Goal: Communication & Community: Answer question/provide support

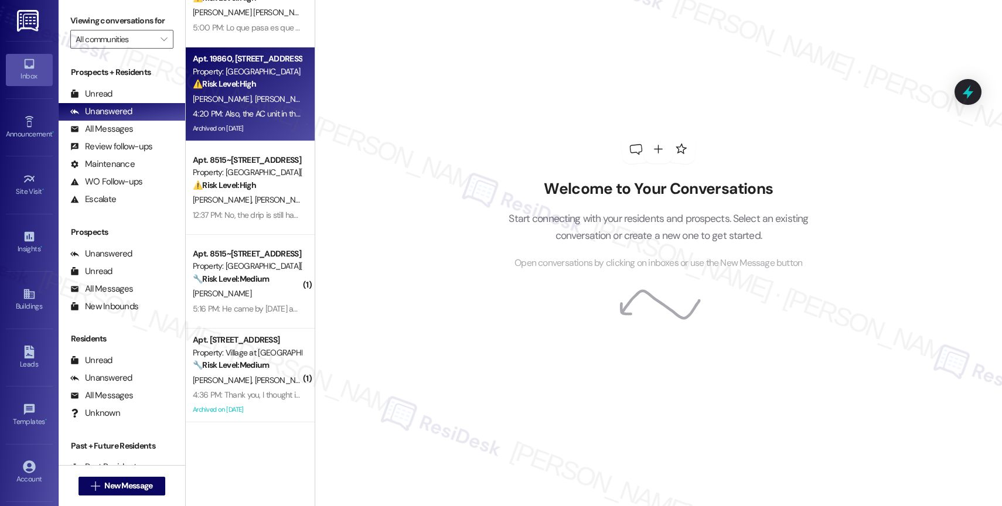
scroll to position [190, 0]
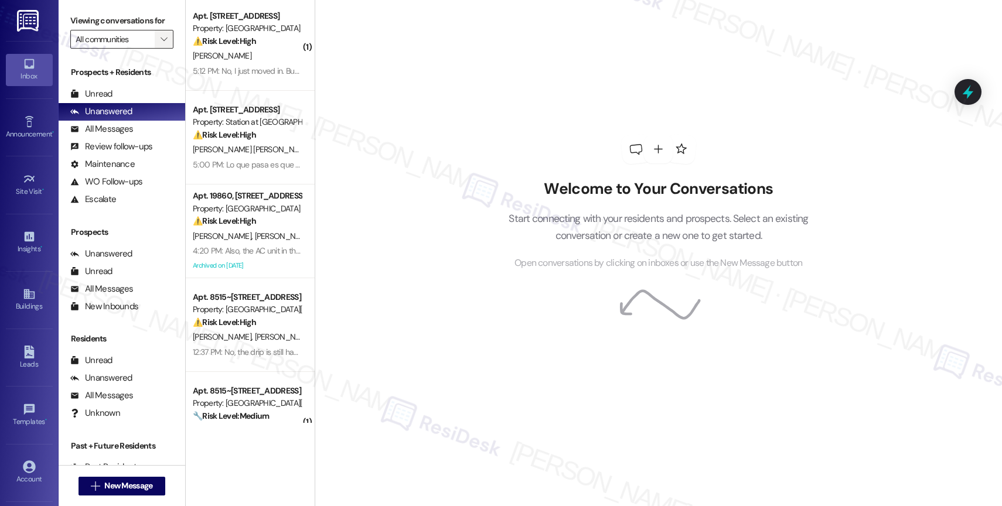
click at [160, 44] on icon "" at bounding box center [163, 39] width 6 height 9
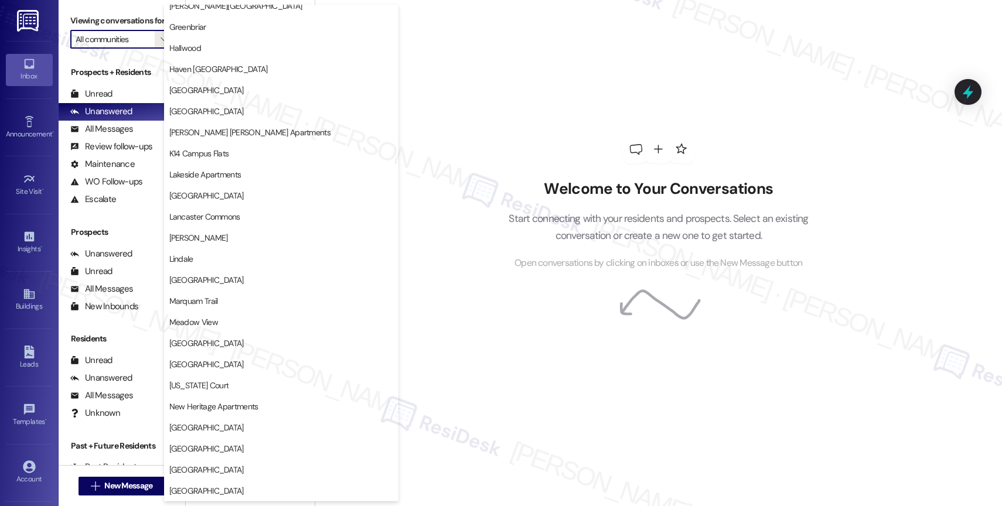
scroll to position [2161, 0]
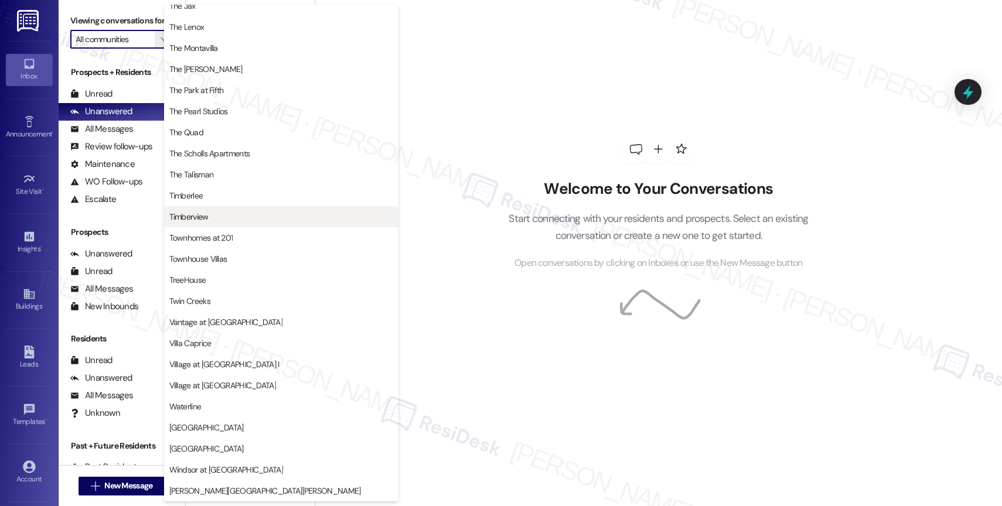
click at [224, 214] on span "Timberview" at bounding box center [281, 217] width 224 height 12
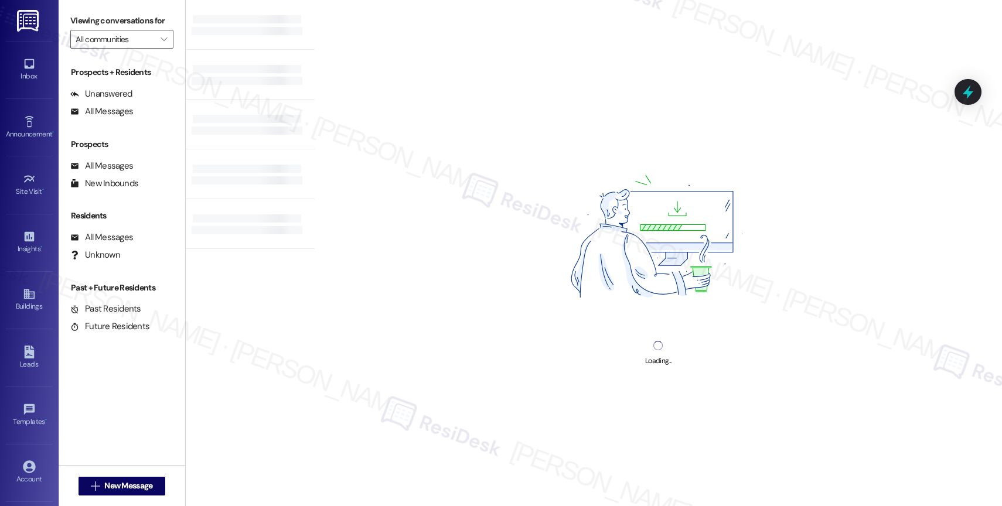
type input "Timberview"
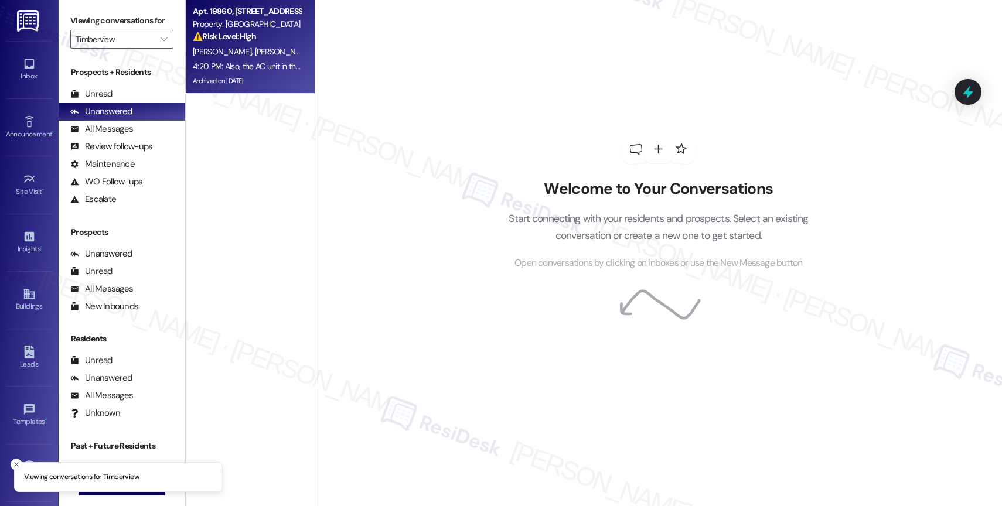
click at [254, 53] on span "[PERSON_NAME]" at bounding box center [283, 51] width 59 height 11
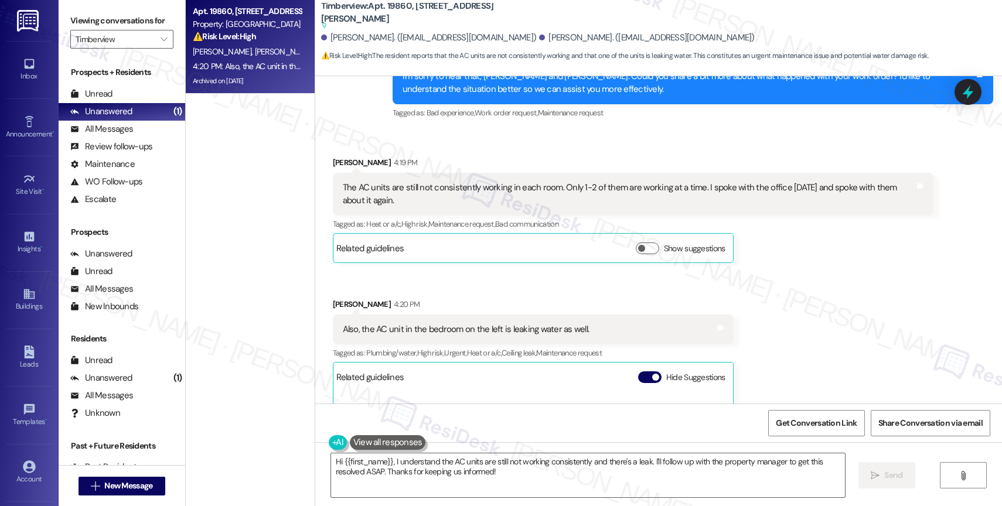
scroll to position [5530, 0]
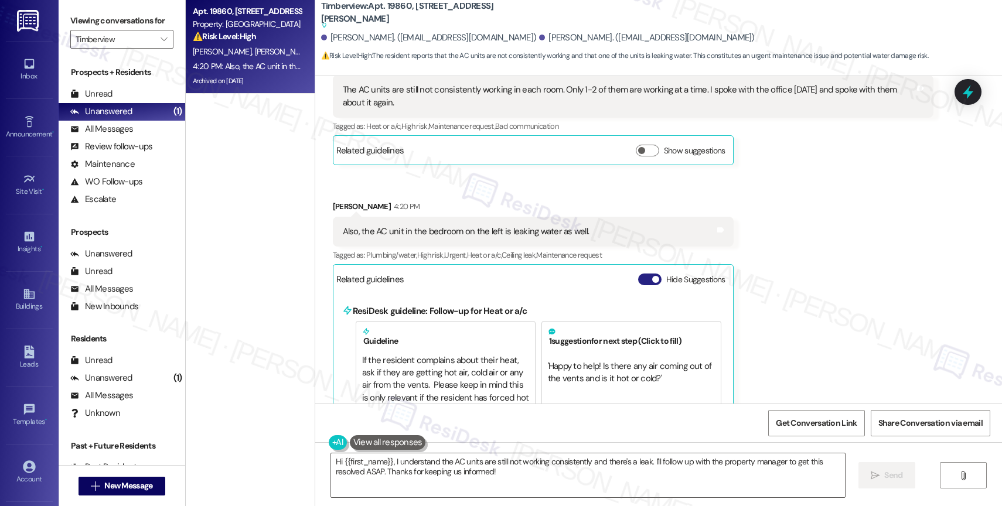
click at [652, 276] on span "button" at bounding box center [655, 279] width 7 height 7
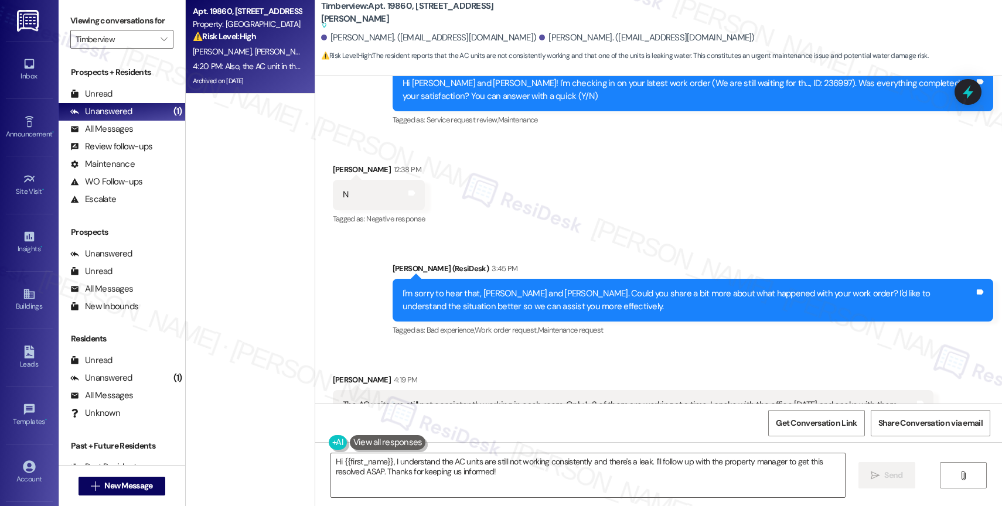
scroll to position [5231, 0]
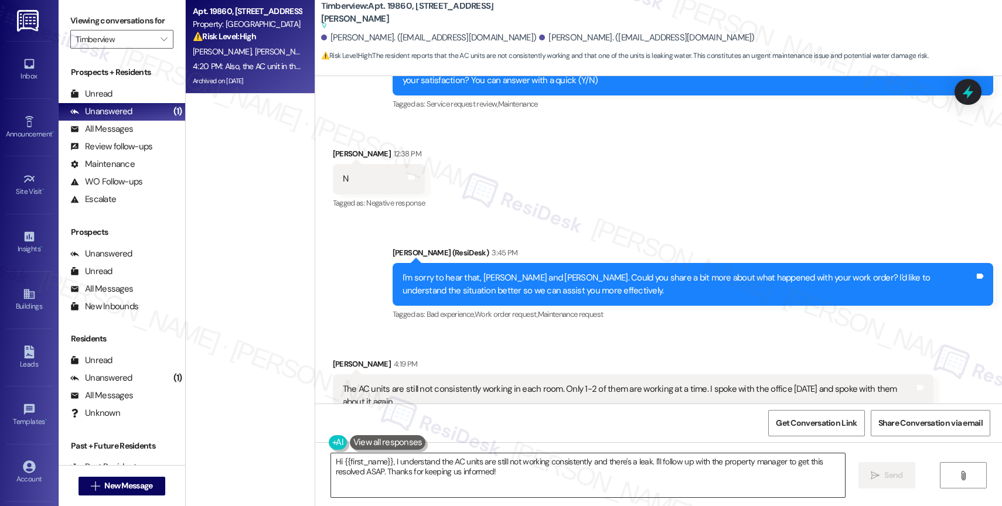
click at [447, 459] on textarea "Hi {{first_name}}, I understand the AC units are still not working consistently…" at bounding box center [588, 475] width 514 height 44
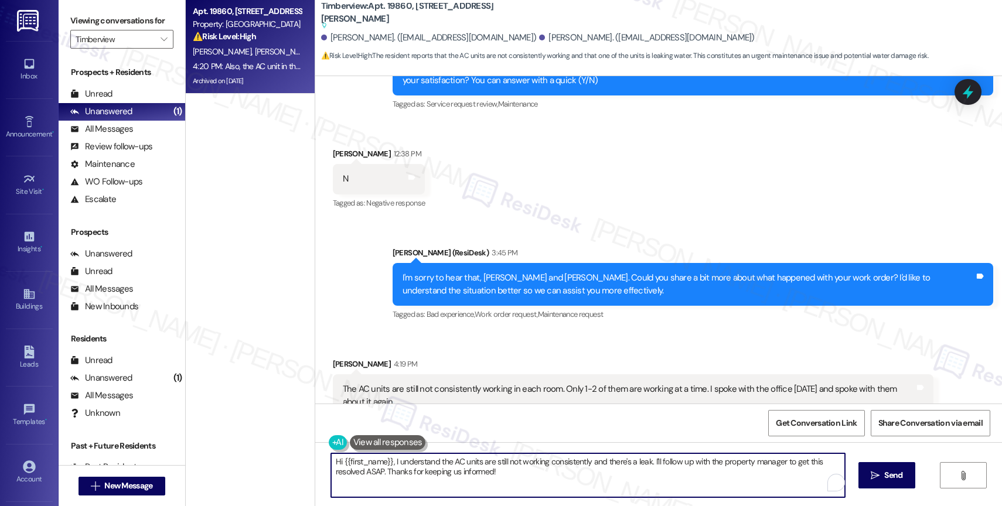
click at [447, 459] on textarea "Hi {{first_name}}, I understand the AC units are still not working consistently…" at bounding box center [588, 475] width 514 height 44
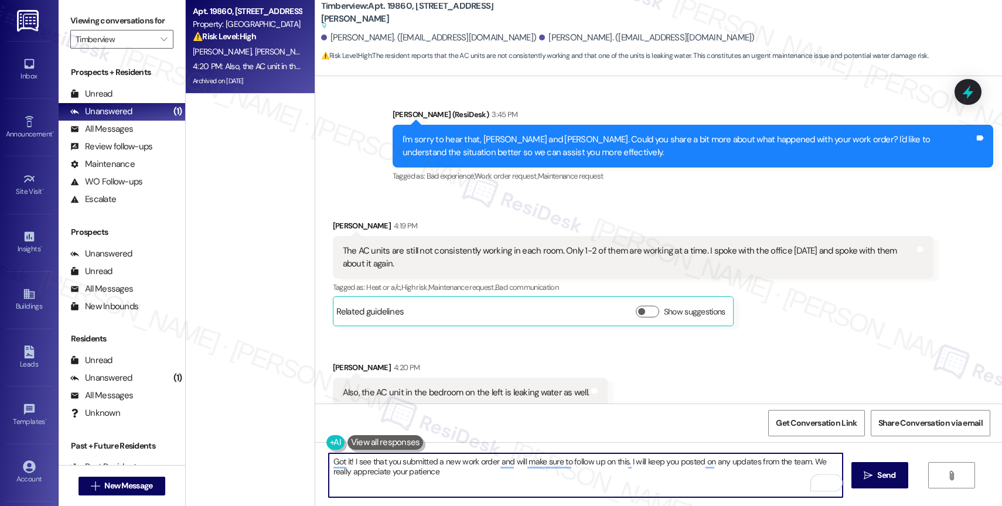
scroll to position [5357, 0]
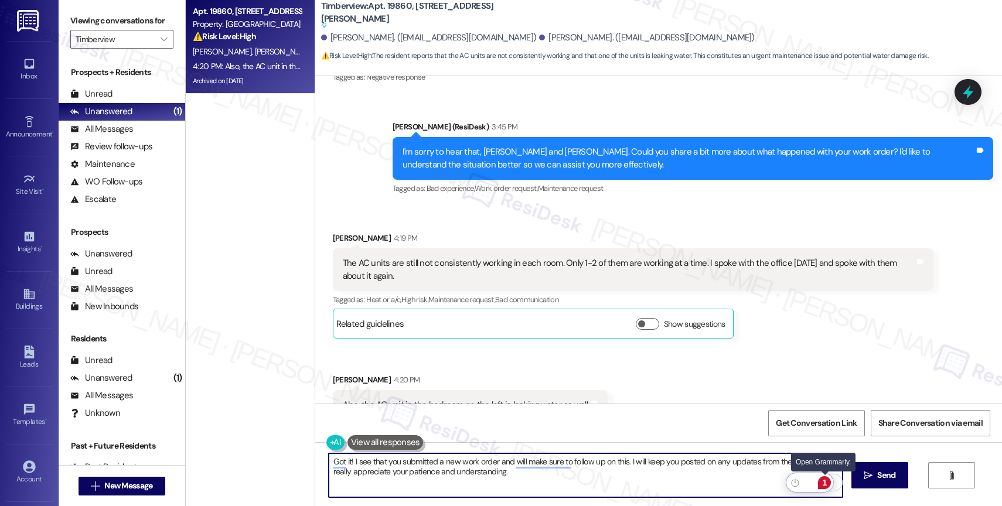
click at [822, 480] on div "1" at bounding box center [824, 482] width 13 height 13
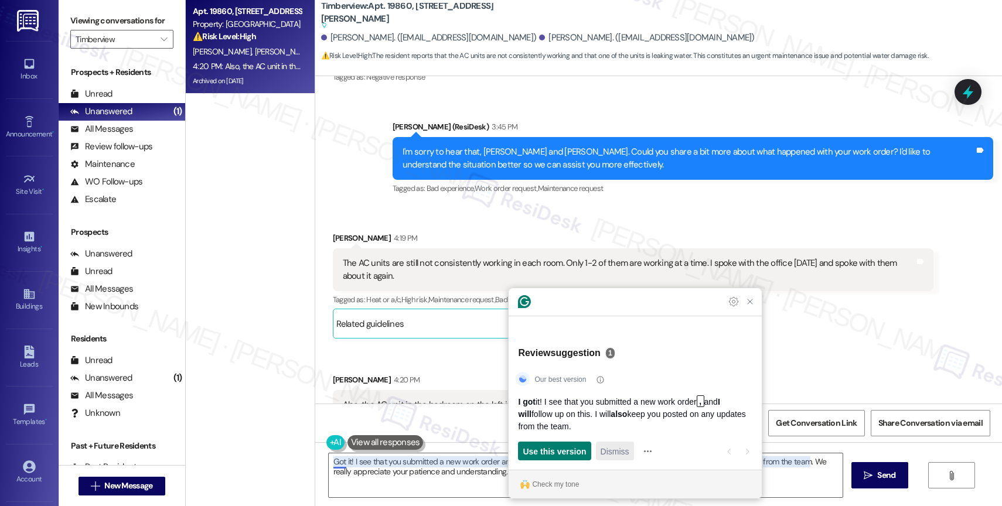
click at [617, 450] on span "Dismiss" at bounding box center [614, 451] width 29 height 12
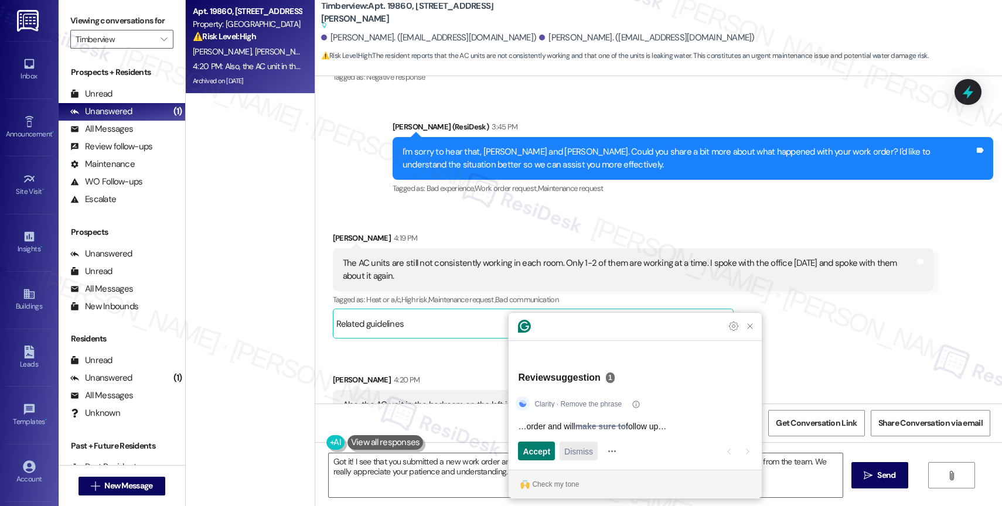
click at [574, 457] on span "Dismiss" at bounding box center [578, 451] width 29 height 12
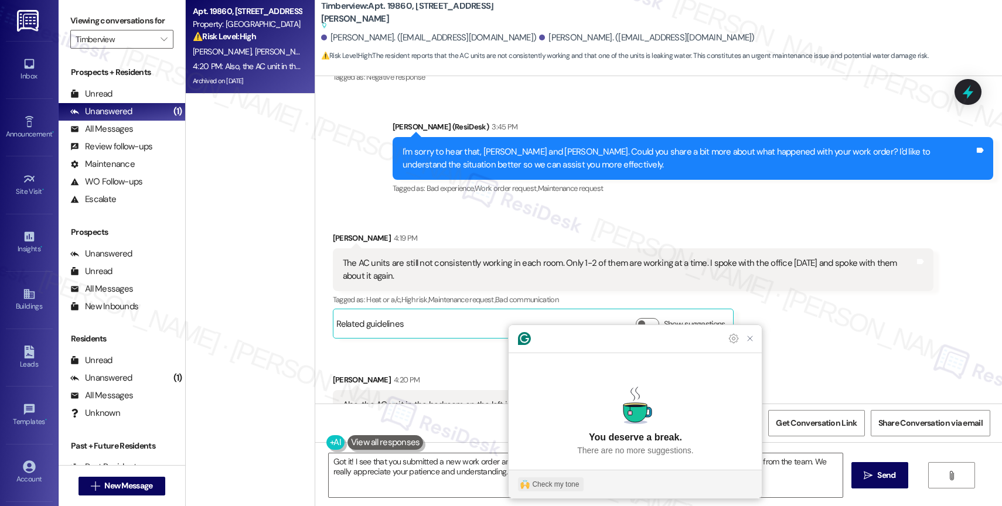
click at [551, 481] on div "Check my tone" at bounding box center [555, 484] width 47 height 11
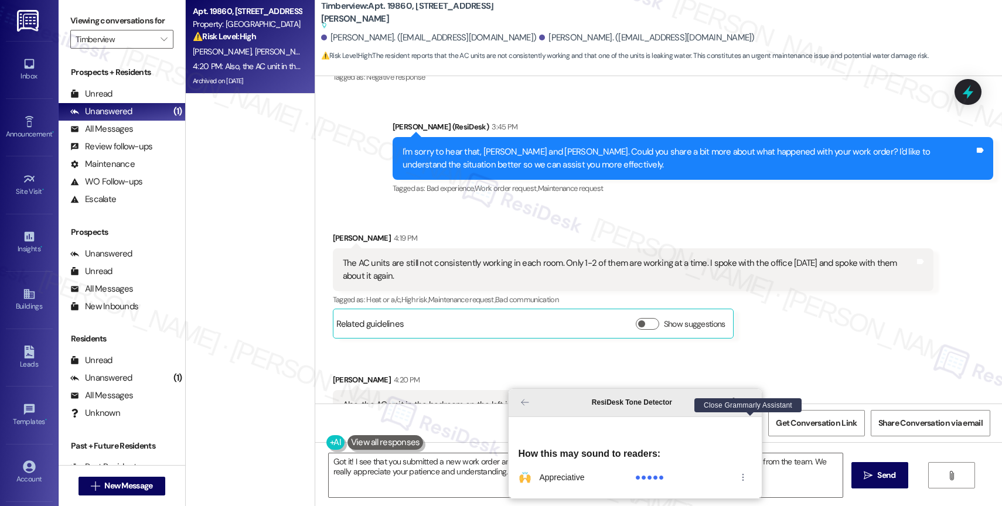
click at [748, 407] on icon "Close Grammarly Assistant" at bounding box center [749, 402] width 9 height 9
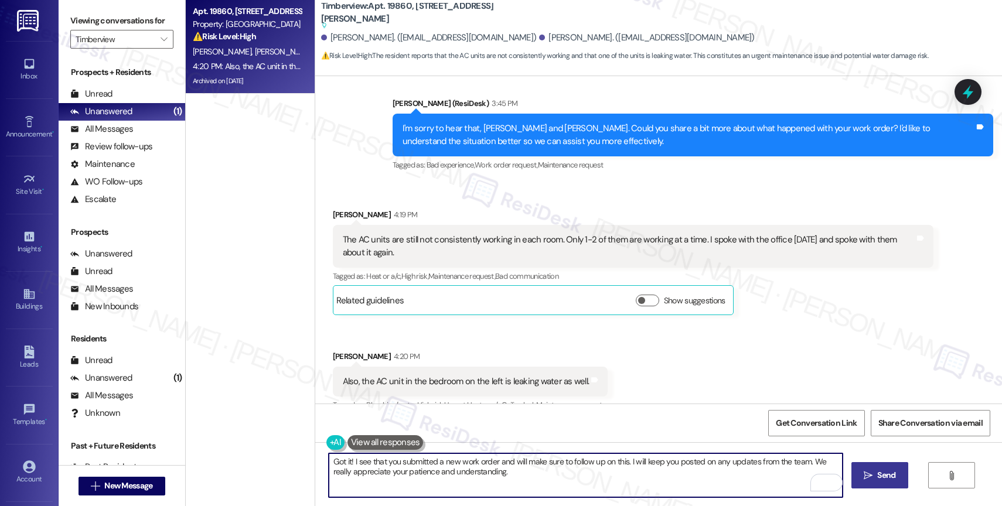
scroll to position [5381, 0]
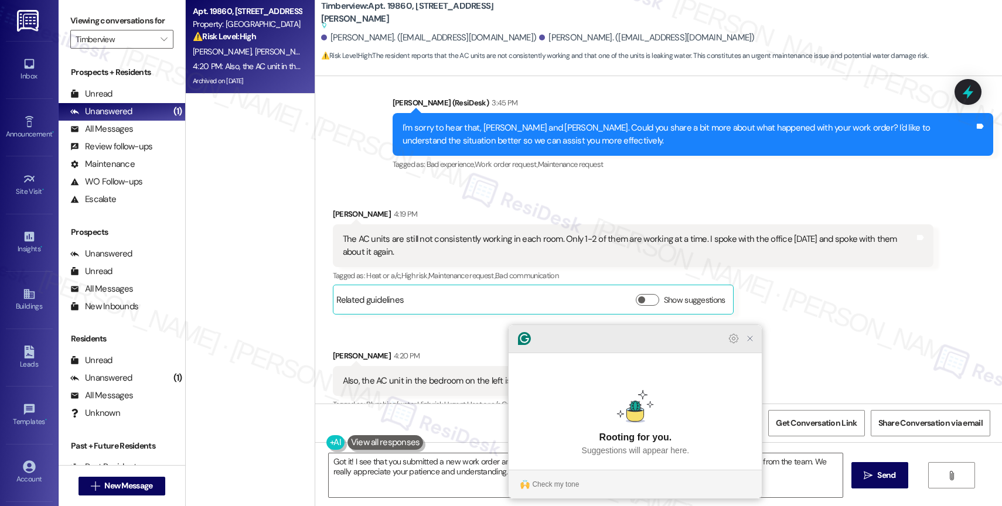
click at [748, 341] on icon "Close Grammarly Assistant" at bounding box center [749, 338] width 5 height 5
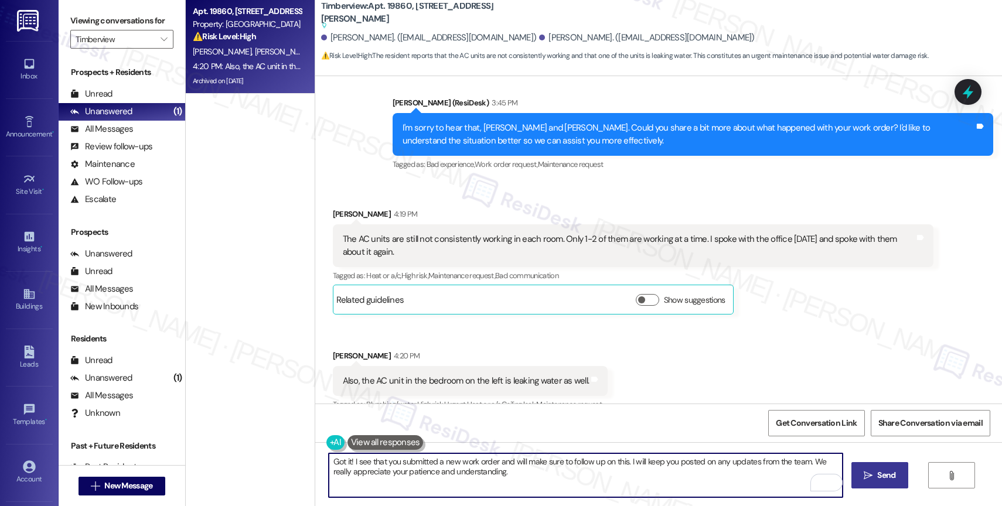
click at [867, 473] on icon "" at bounding box center [867, 475] width 9 height 9
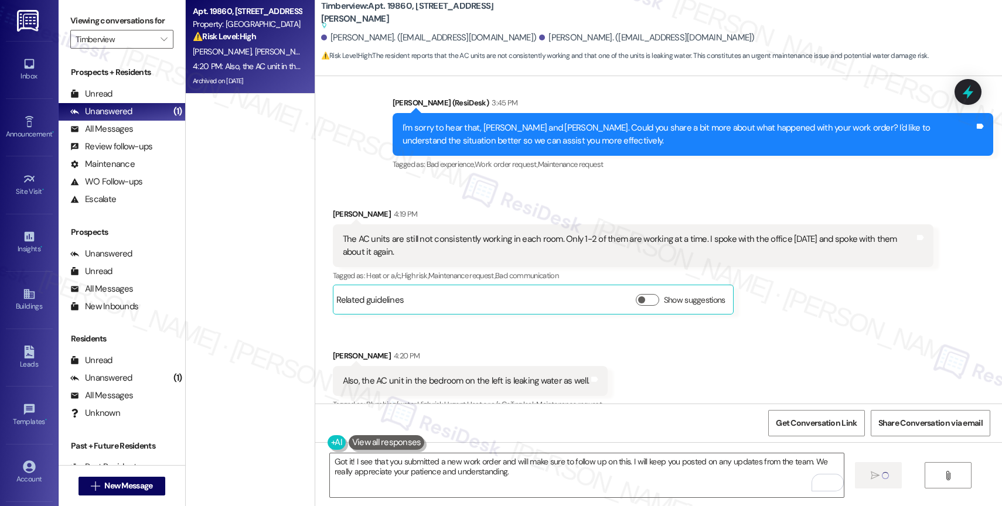
type textarea "Fetching suggested responses. Please feel free to read through the conversation…"
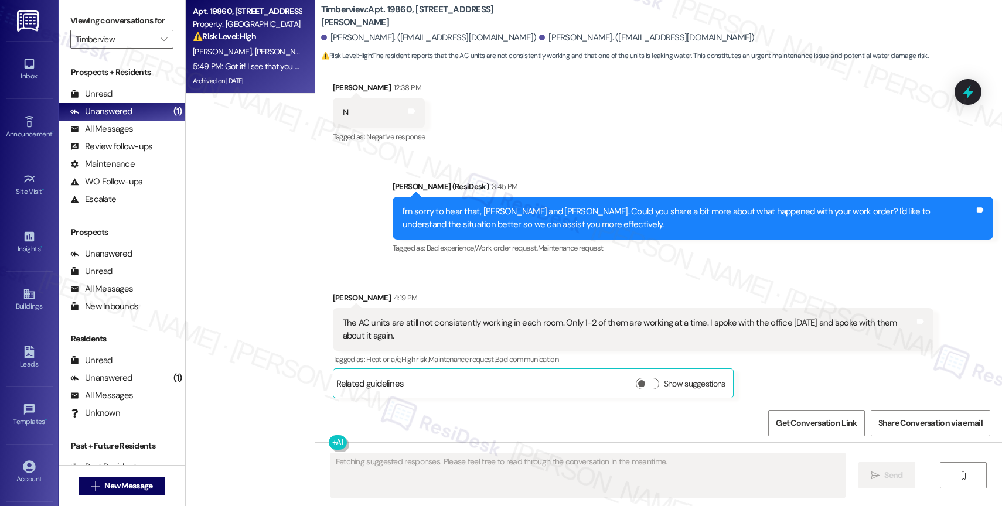
scroll to position [4971, 0]
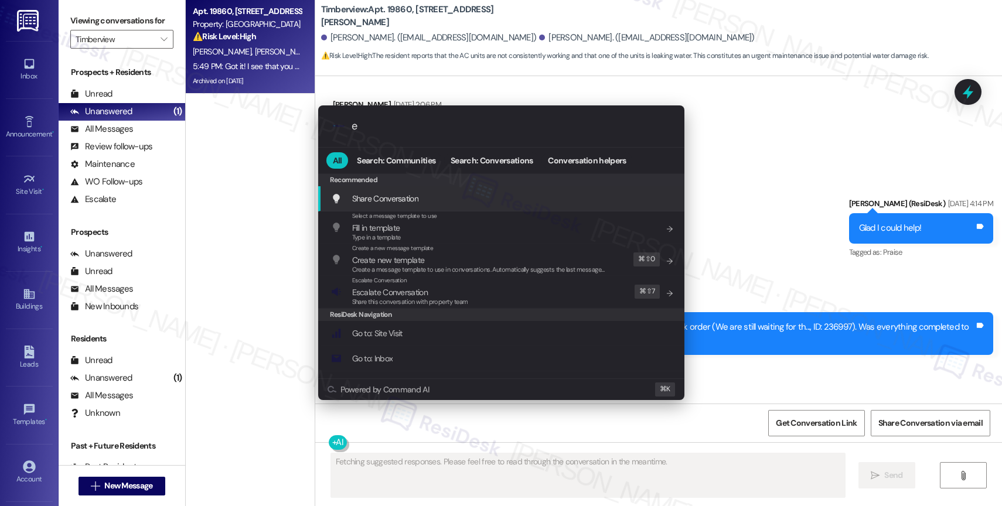
type input "es"
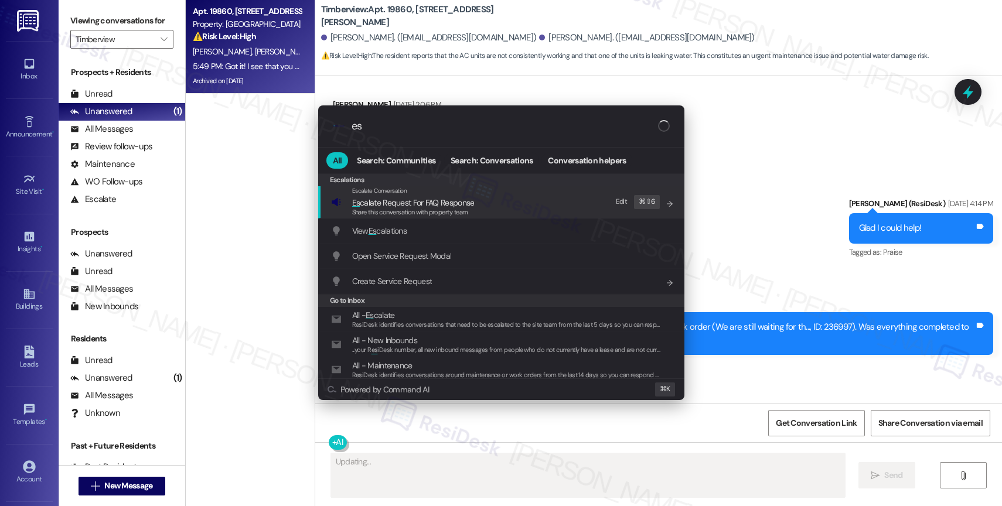
type textarea "Hi"
type input "esc"
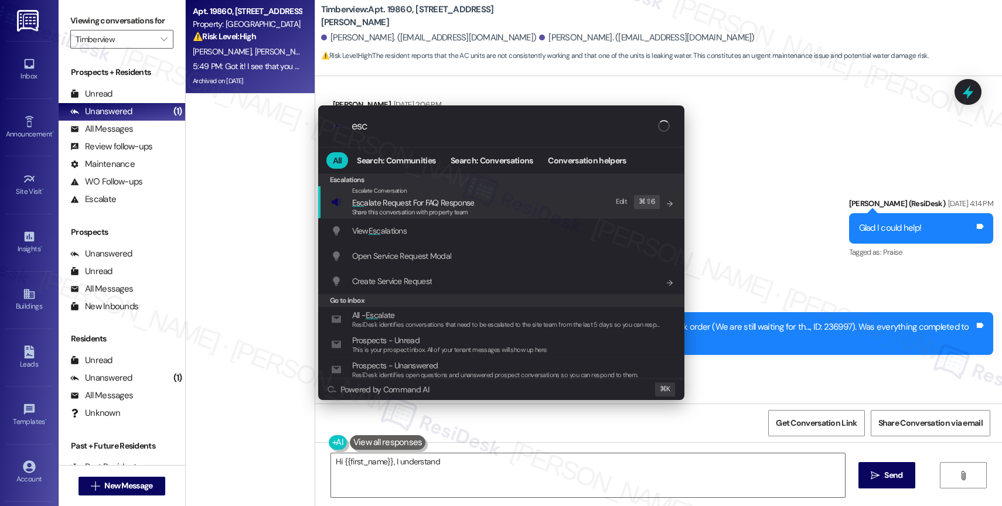
type textarea "Hi {{first_name}}, I understand your"
type input "esca"
type textarea "Hi {{first_name}}, I understand your AC units are still"
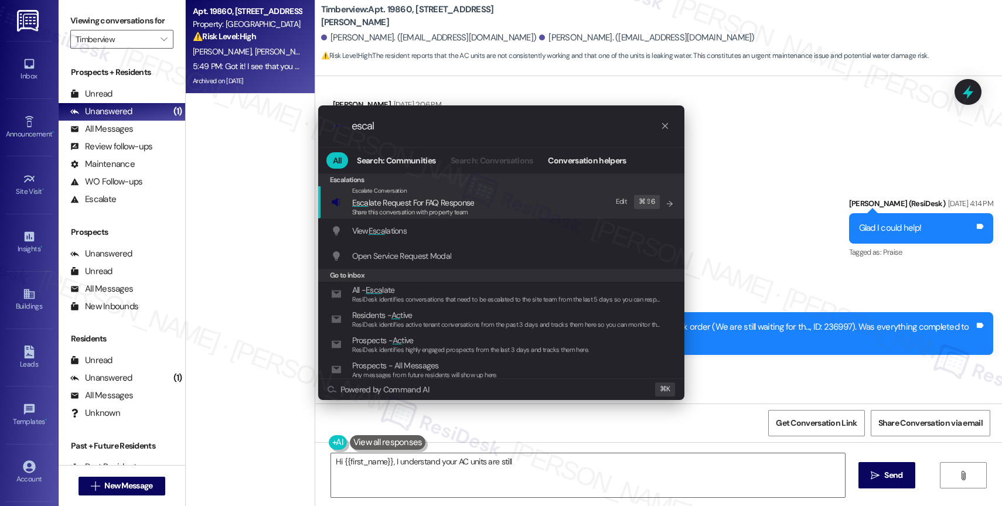
type input "escala"
type textarea "Hi {{first_name}}, I understand your AC units are still not consistently workin…"
type input "escalat"
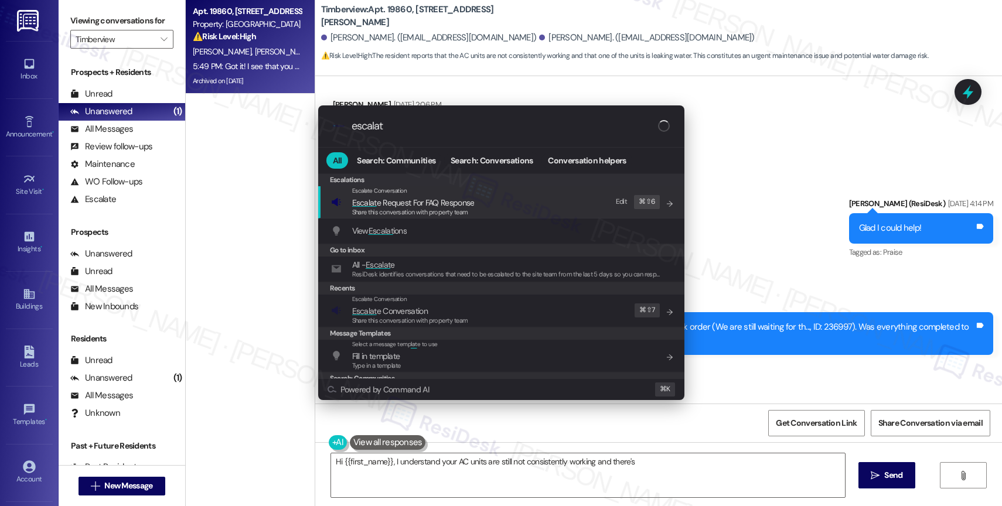
type textarea "Hi {{first_name}}, I understand your AC units are still not consistently workin…"
type input "escalate"
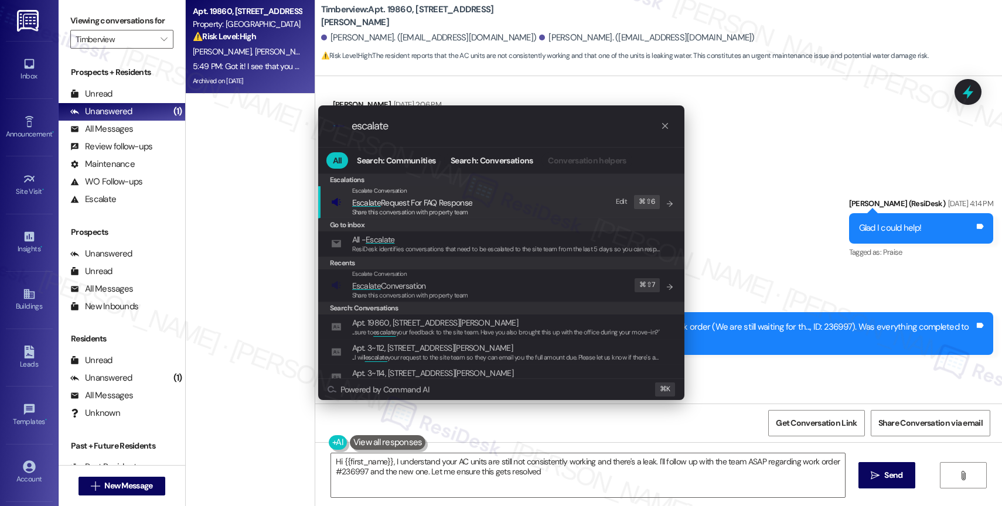
type textarea "Hi {{first_name}}, I understand your AC units are still not consistently workin…"
type input "escalate"
click at [424, 288] on span "Escalate Conversation" at bounding box center [389, 286] width 74 height 11
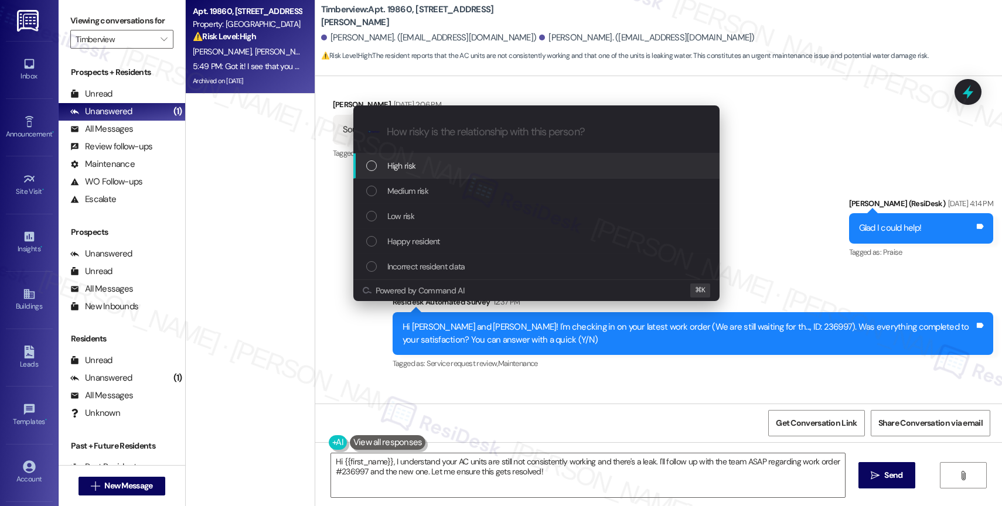
click at [408, 162] on span "High risk" at bounding box center [401, 165] width 29 height 13
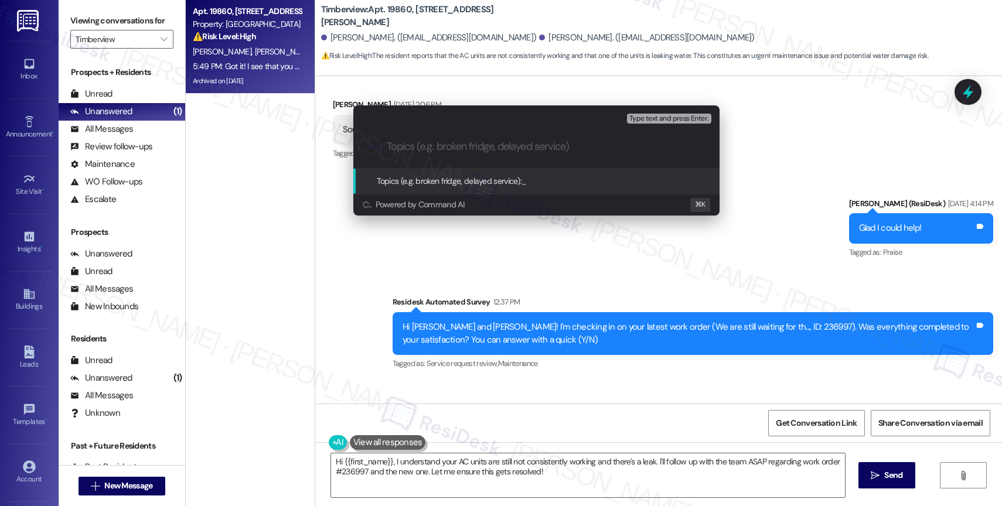
click at [406, 148] on input "Topics (e.g. broken fridge, delayed service)" at bounding box center [546, 147] width 318 height 12
paste input "Work Order #242436"
type input "Repeated WO for the AC issue - Work Order #242436"
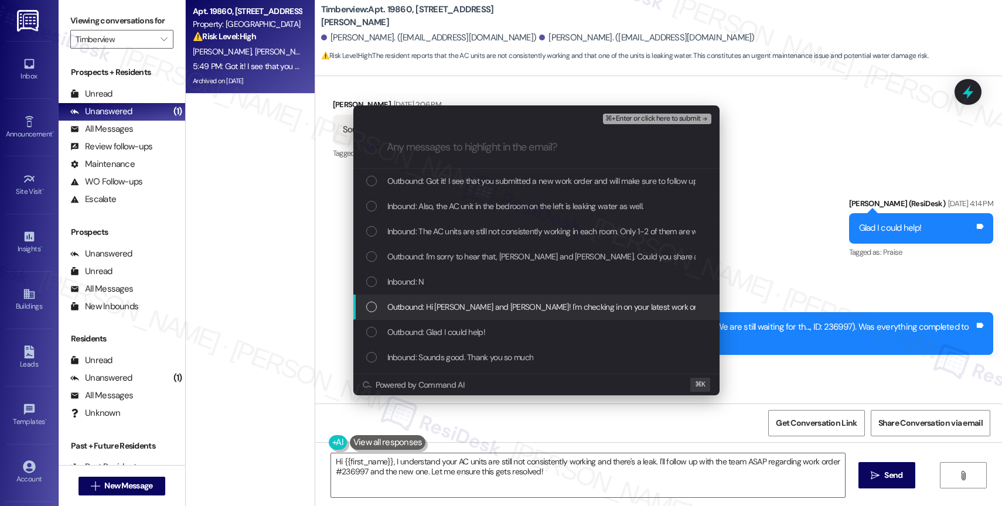
drag, startPoint x: 443, startPoint y: 296, endPoint x: 441, endPoint y: 279, distance: 17.7
click at [443, 296] on div "Outbound: Hi [PERSON_NAME] and [PERSON_NAME]! I'm checking in on your latest wo…" at bounding box center [536, 307] width 366 height 25
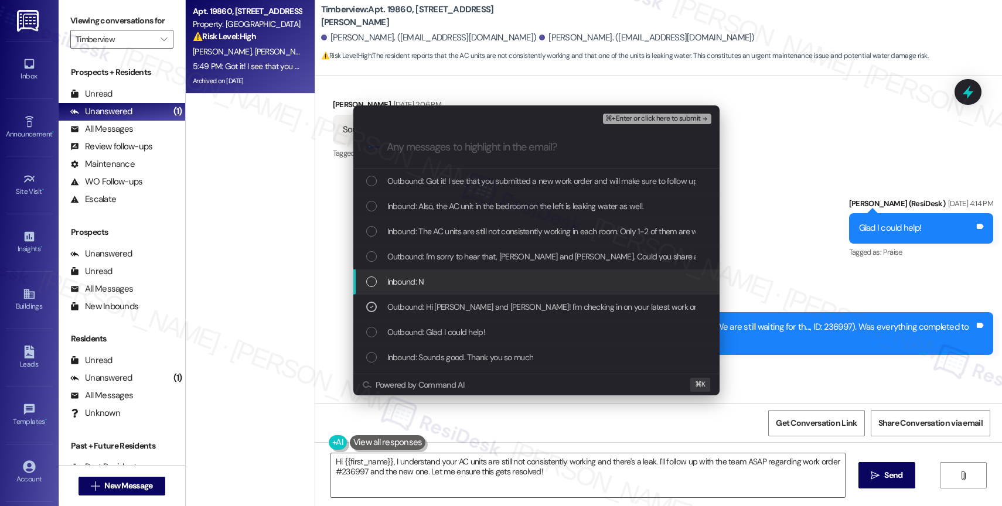
drag, startPoint x: 441, startPoint y: 279, endPoint x: 450, endPoint y: 250, distance: 30.6
click at [441, 278] on div "Inbound: N" at bounding box center [537, 281] width 343 height 13
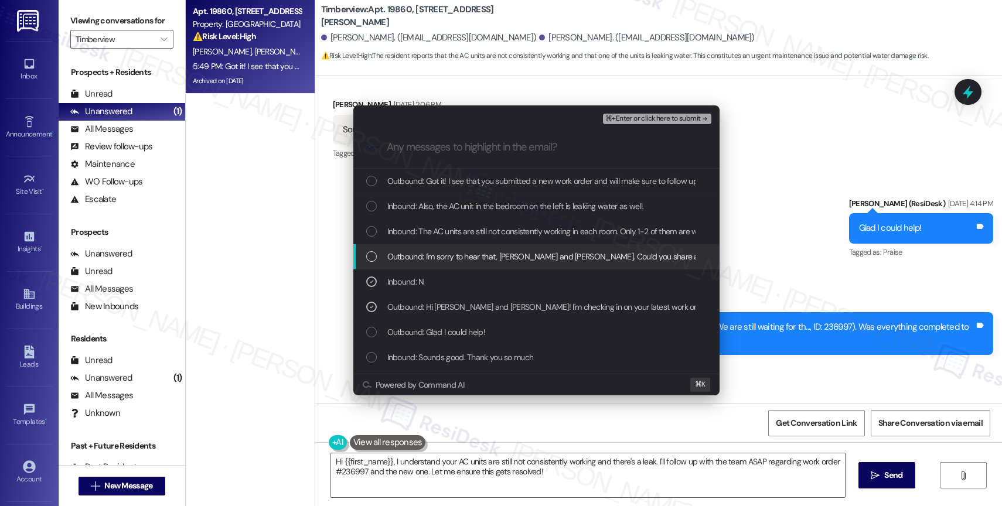
drag, startPoint x: 450, startPoint y: 250, endPoint x: 456, endPoint y: 228, distance: 22.6
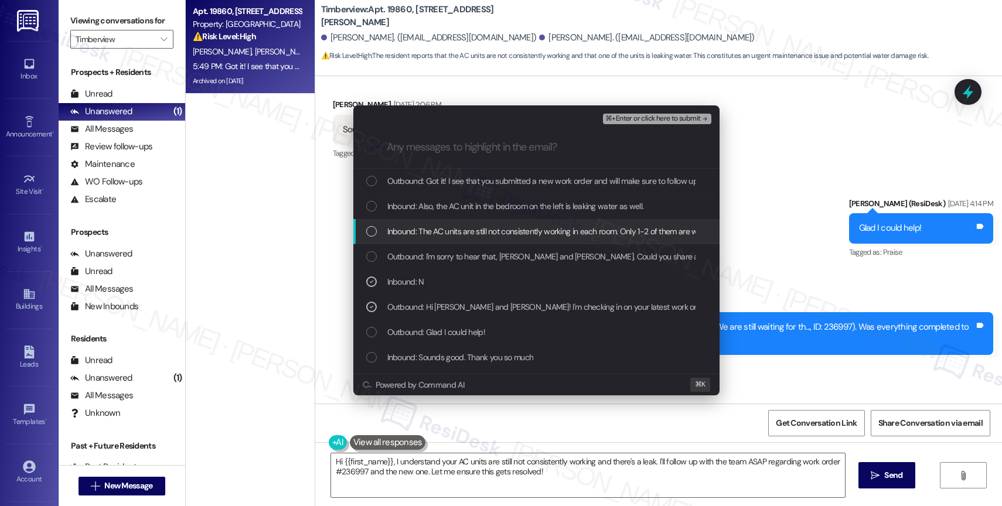
drag, startPoint x: 456, startPoint y: 226, endPoint x: 460, endPoint y: 211, distance: 15.1
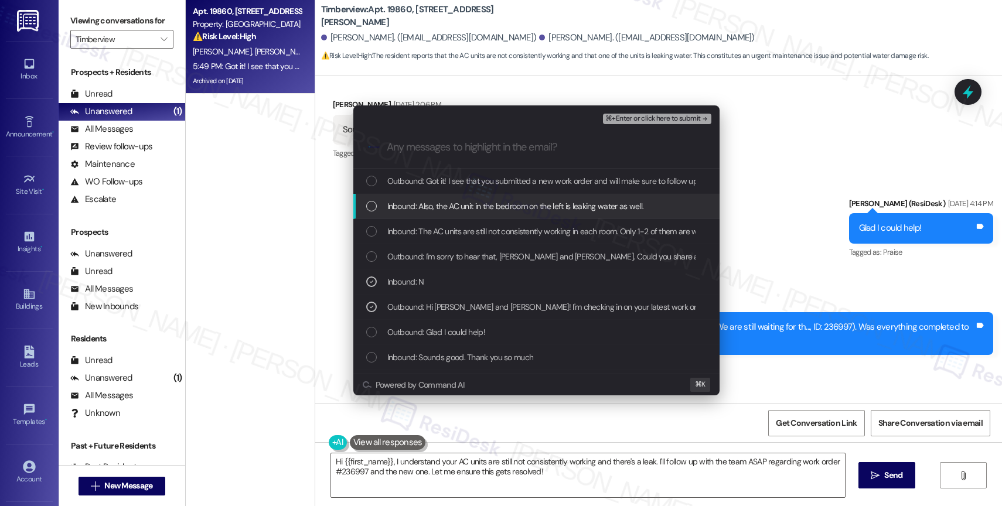
drag, startPoint x: 460, startPoint y: 206, endPoint x: 472, endPoint y: 183, distance: 26.2
click at [465, 197] on div "Inbound: Also, the AC unit in the bedroom on the left is leaking water as well." at bounding box center [536, 206] width 366 height 25
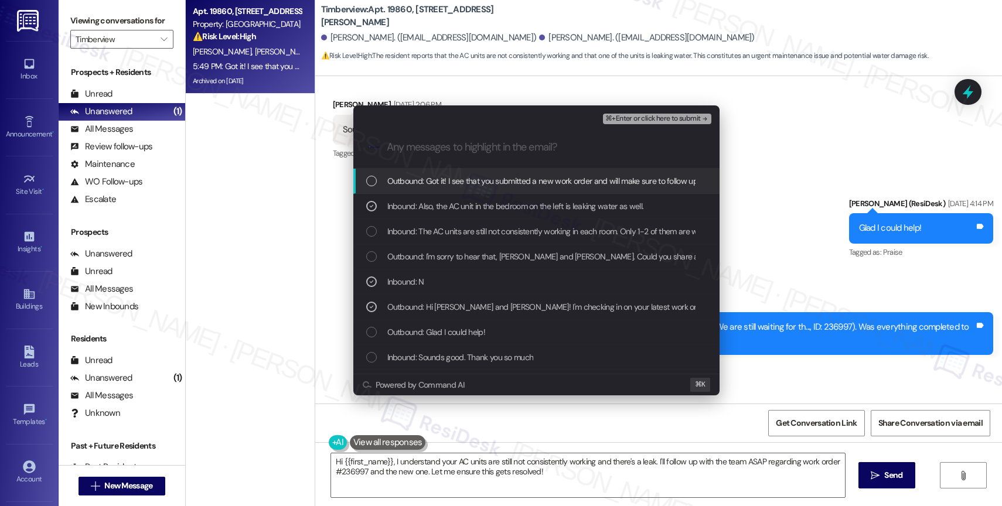
drag, startPoint x: 472, startPoint y: 183, endPoint x: 740, endPoint y: 82, distance: 286.6
click at [476, 180] on span "Outbound: Got it! I see that you submitted a new work order and will make sure …" at bounding box center [741, 181] width 708 height 13
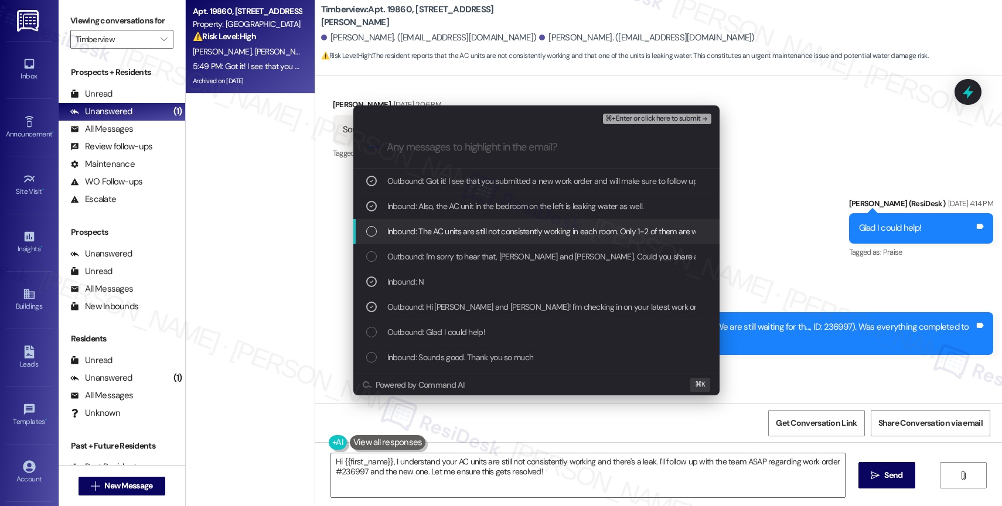
click at [481, 237] on span "Inbound: The AC units are still not consistently working in each room. Only 1-2…" at bounding box center [680, 231] width 586 height 13
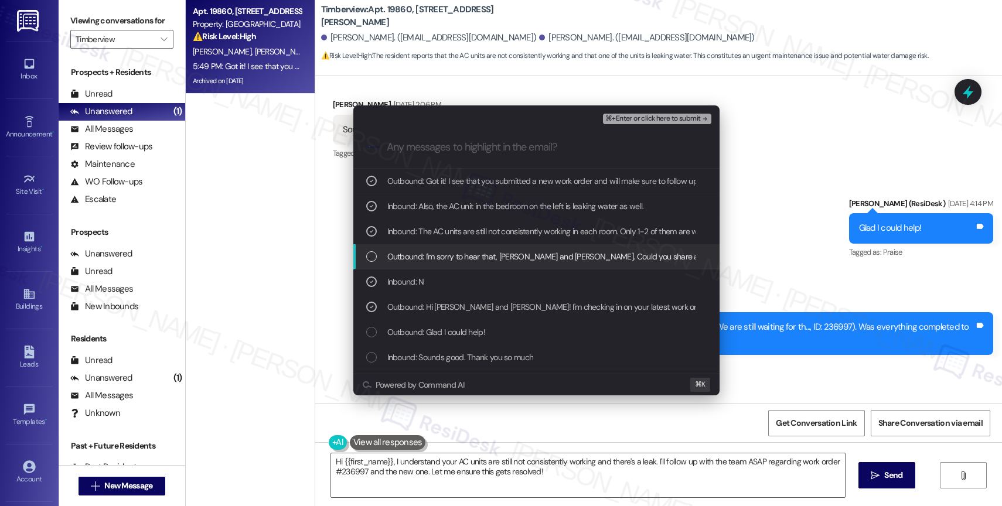
click at [464, 262] on span "Outbound: I'm sorry to hear that, [PERSON_NAME] and [PERSON_NAME]. Could you sh…" at bounding box center [768, 256] width 763 height 13
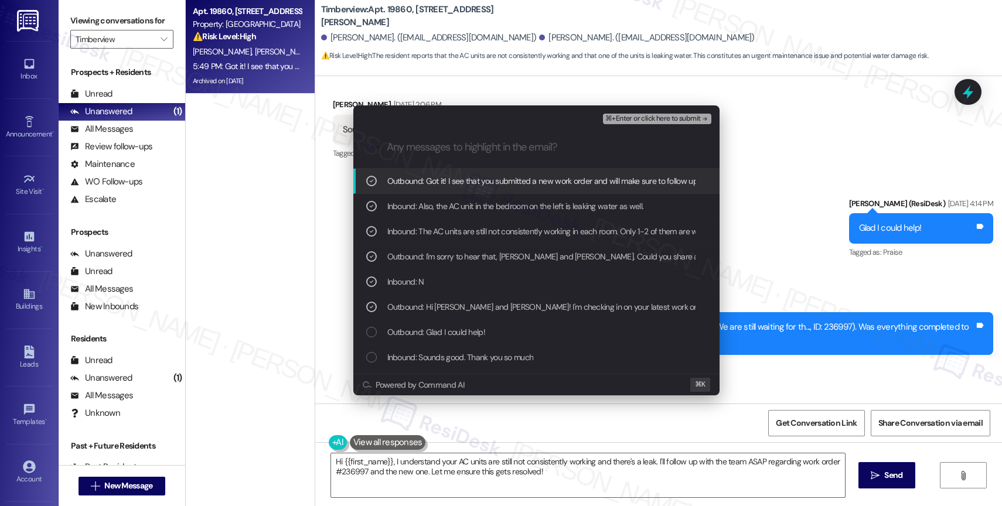
click at [685, 118] on span "⌘+Enter or click here to submit" at bounding box center [652, 119] width 95 height 8
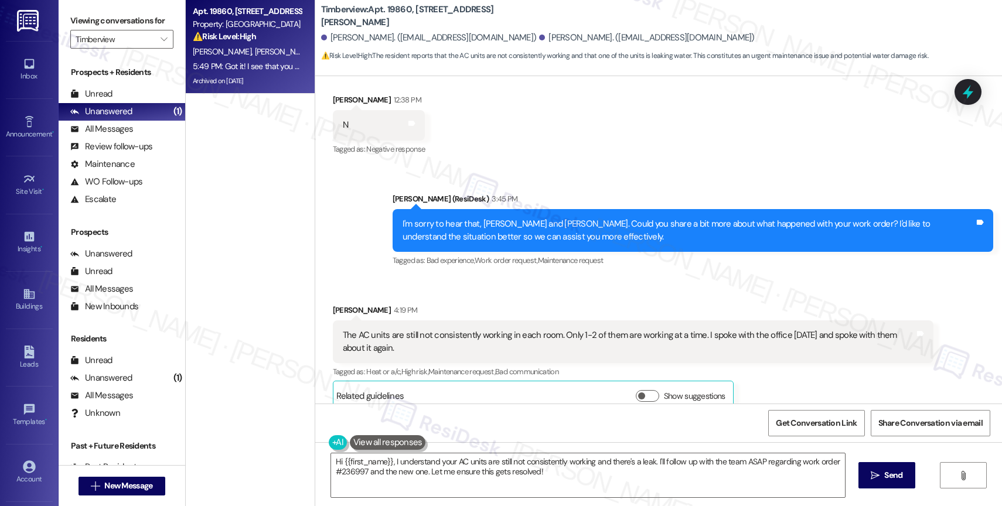
scroll to position [0, 0]
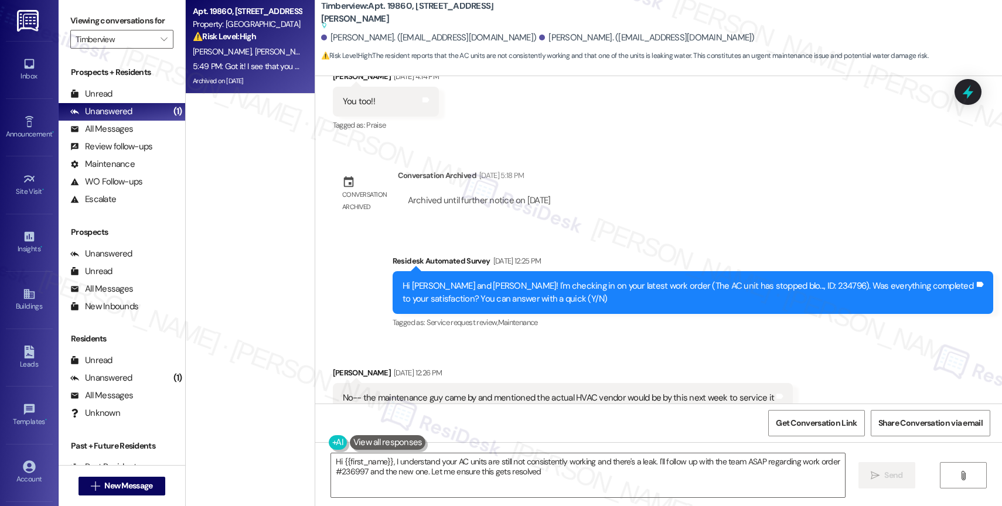
type textarea "Hi {{first_name}}, I understand your AC units are still not consistently workin…"
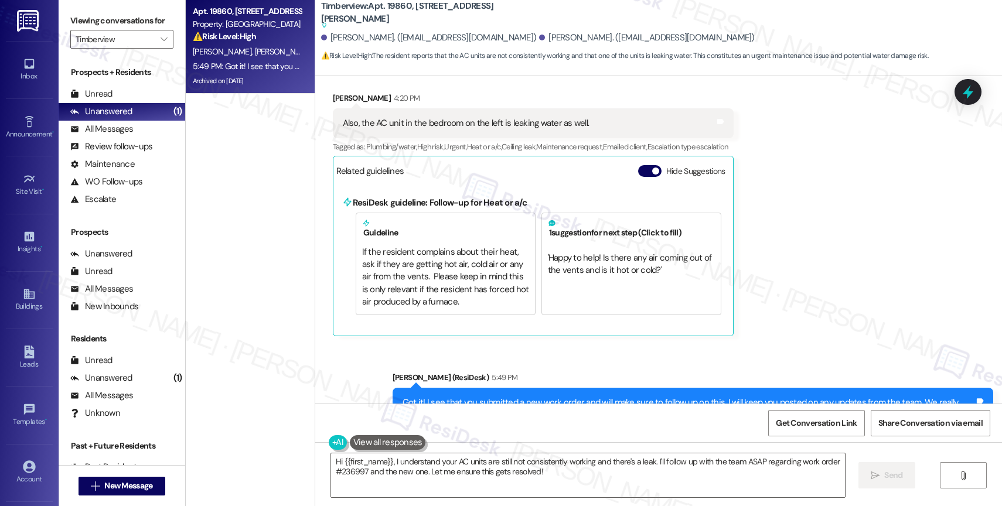
scroll to position [5642, 0]
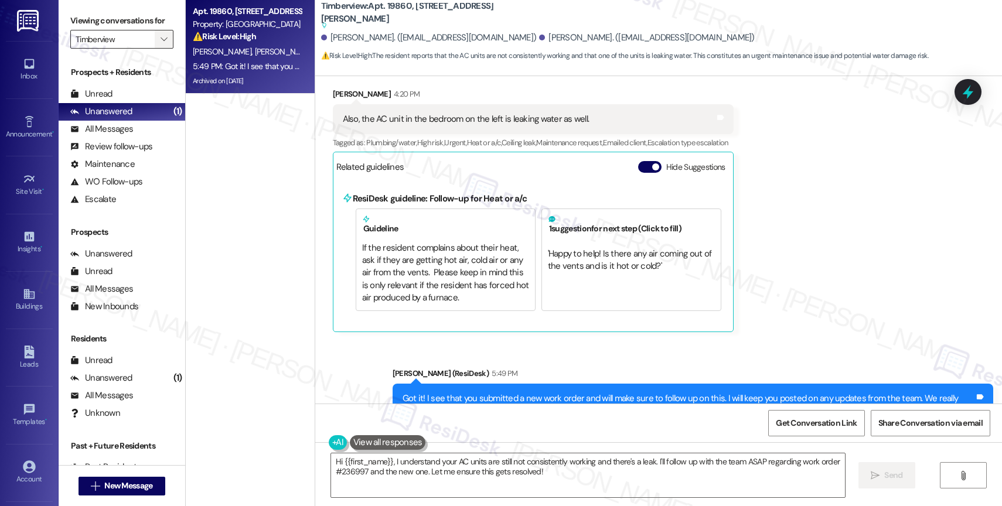
click at [160, 44] on icon "" at bounding box center [163, 39] width 6 height 9
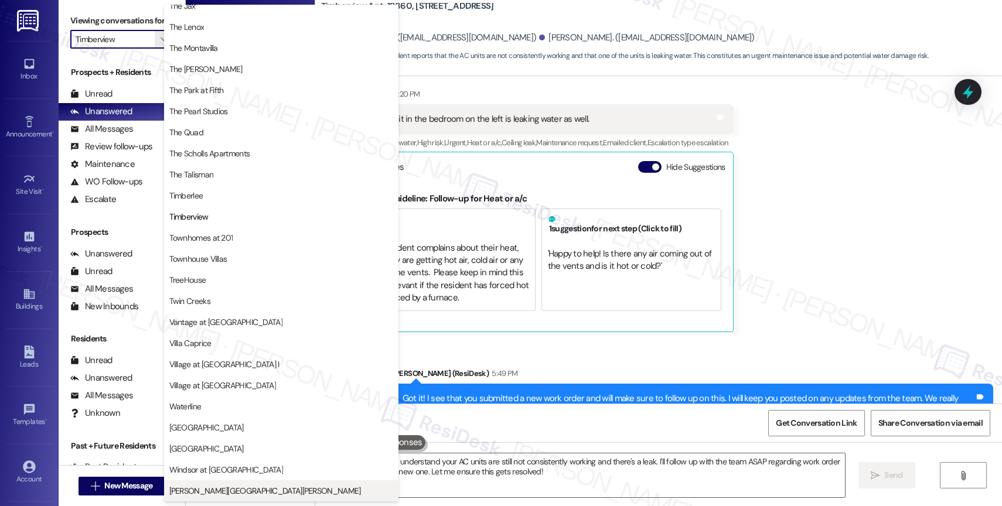
scroll to position [2124, 0]
click at [190, 485] on span "[PERSON_NAME][GEOGRAPHIC_DATA][PERSON_NAME]" at bounding box center [265, 491] width 192 height 12
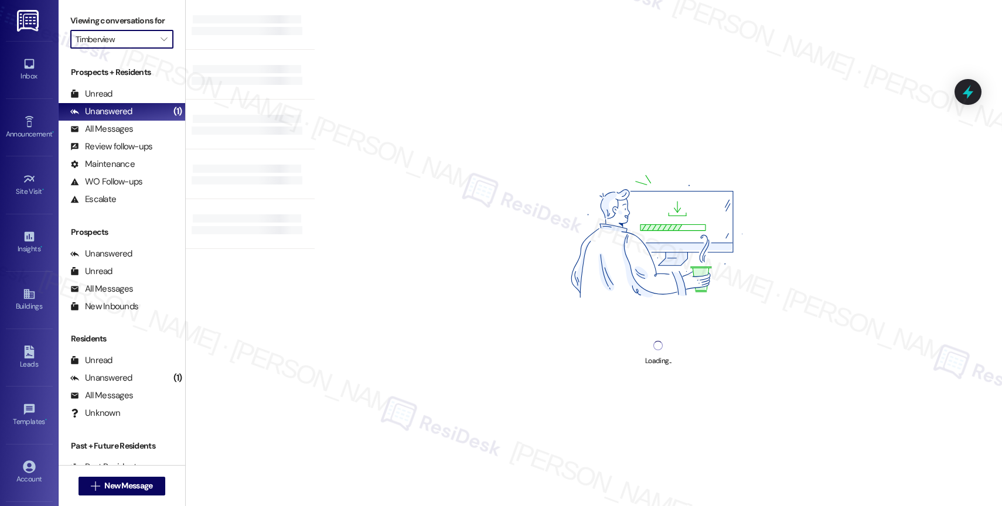
type input "[PERSON_NAME][GEOGRAPHIC_DATA][PERSON_NAME]"
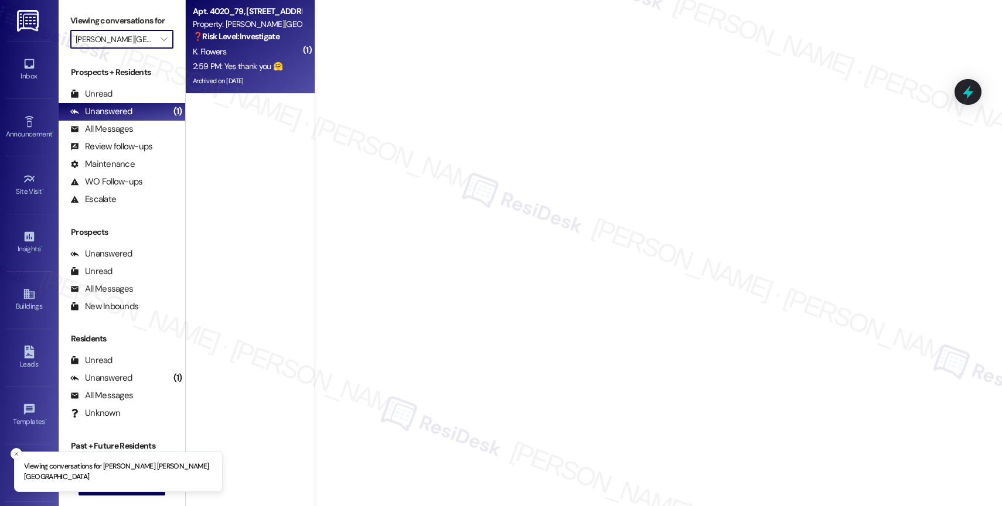
click at [238, 42] on strong "❓ Risk Level: Investigate" at bounding box center [236, 36] width 87 height 11
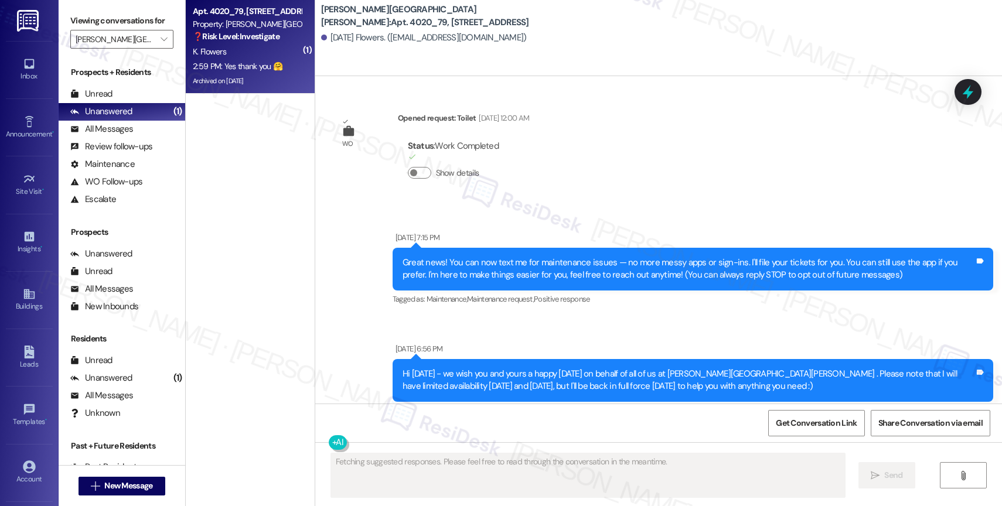
scroll to position [58574, 0]
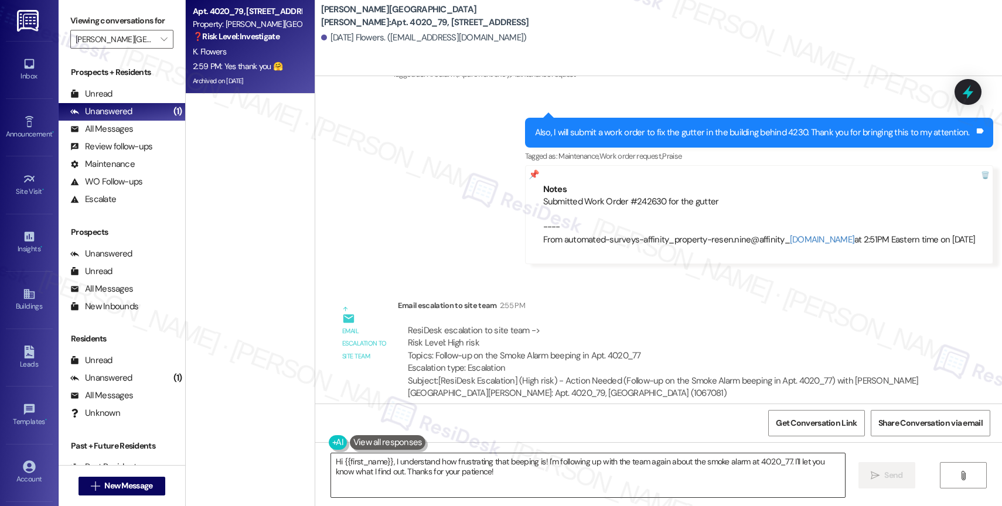
click at [409, 470] on textarea "Hi {{first_name}}, I understand how frustrating that beeping is! I'm following …" at bounding box center [588, 475] width 514 height 44
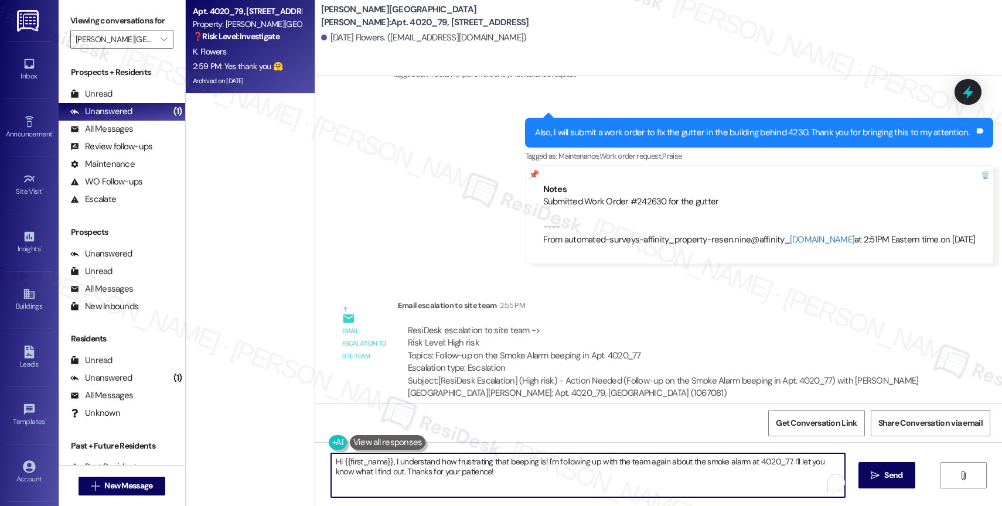
click at [409, 470] on textarea "Hi {{first_name}}, I understand how frustrating that beeping is! I'm following …" at bounding box center [588, 475] width 514 height 44
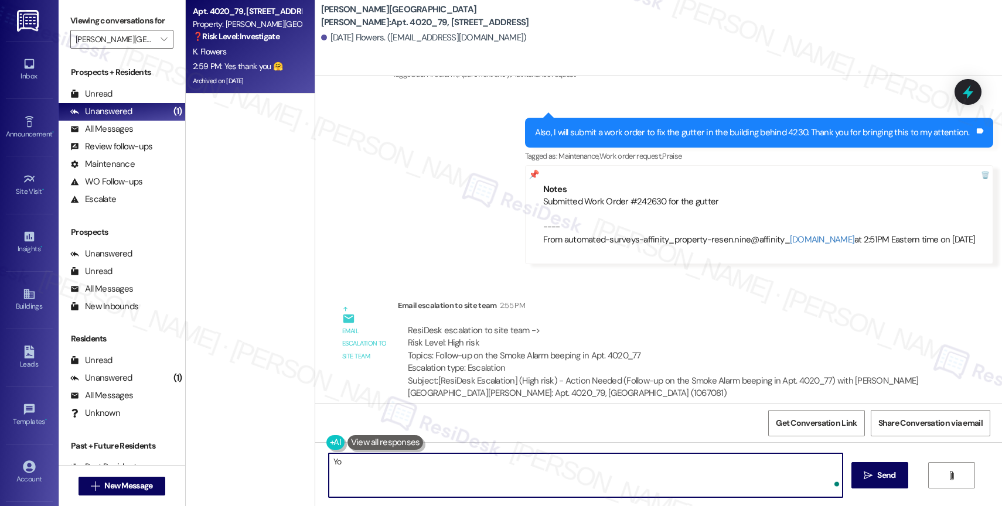
type textarea "Y"
type textarea "Of course! You're always welcome!"
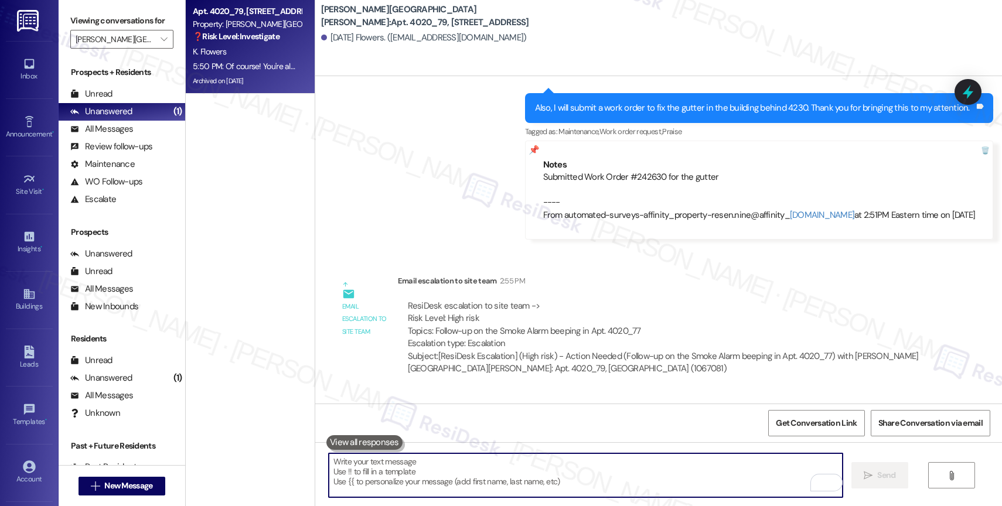
scroll to position [58657, 0]
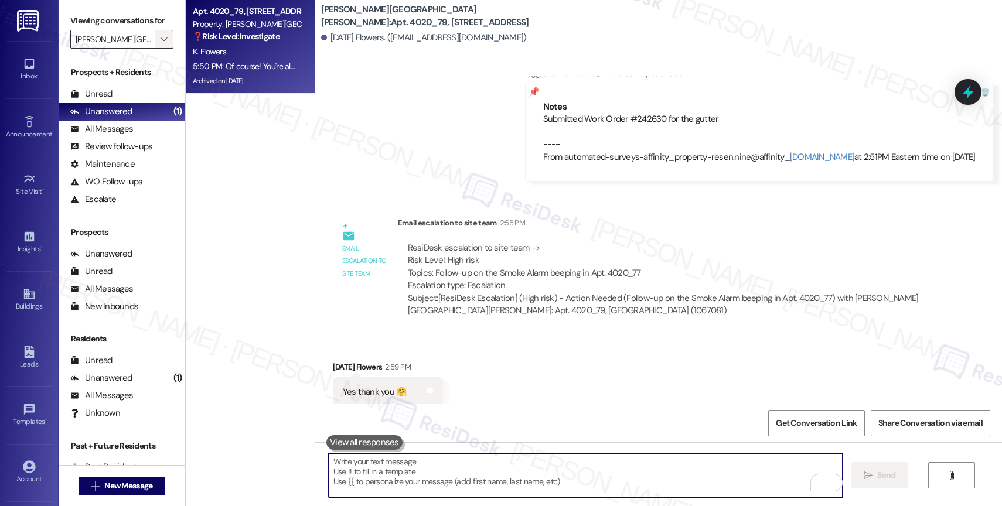
click at [160, 44] on icon "" at bounding box center [163, 39] width 6 height 9
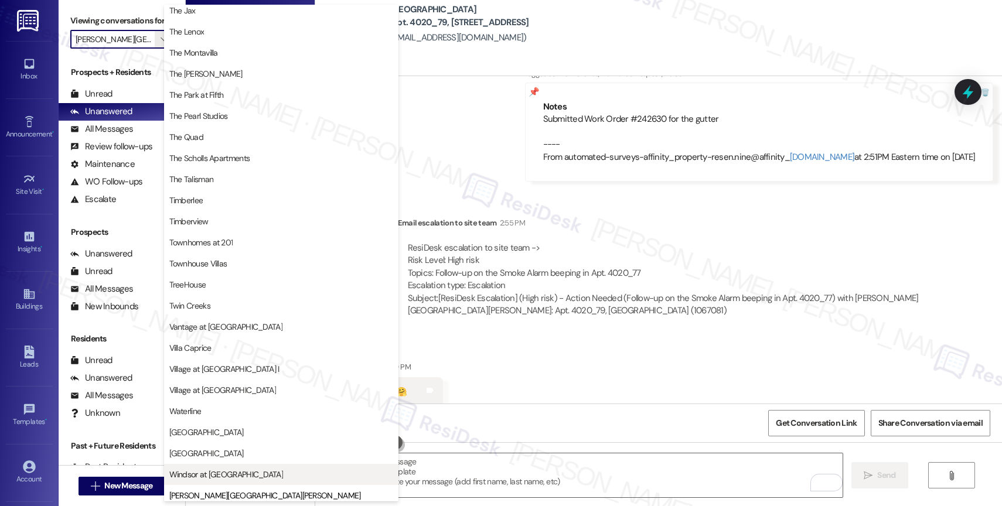
scroll to position [2105, 0]
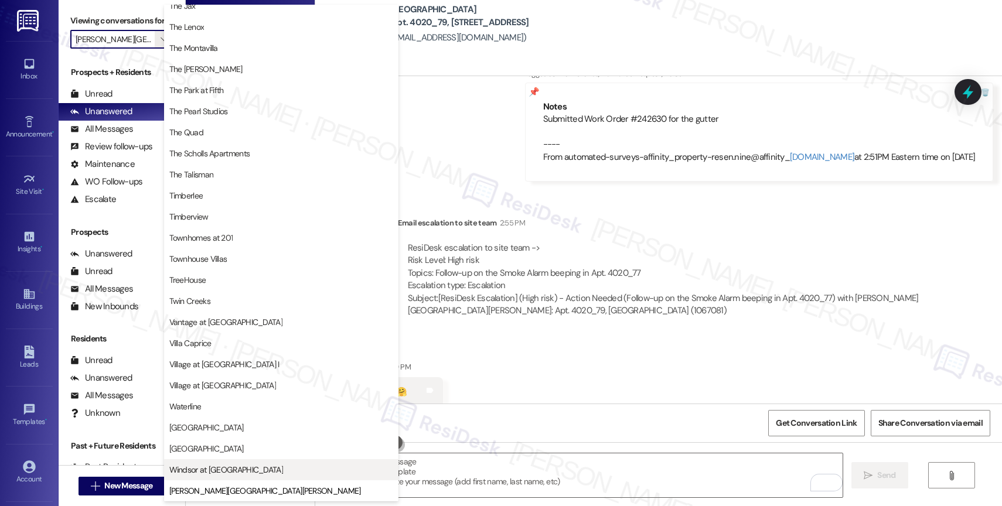
click at [221, 469] on span "Windsor at [GEOGRAPHIC_DATA]" at bounding box center [226, 470] width 114 height 12
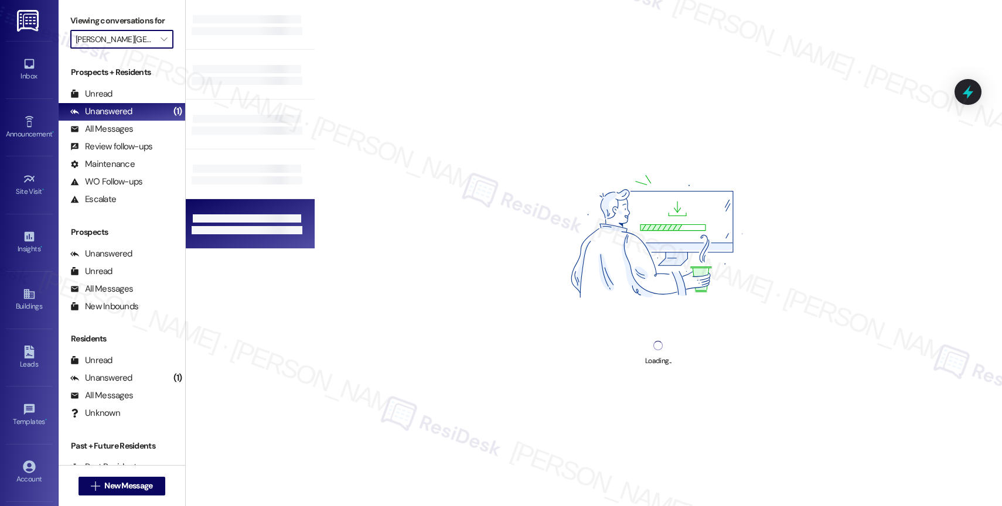
type input "Windsor at [GEOGRAPHIC_DATA]"
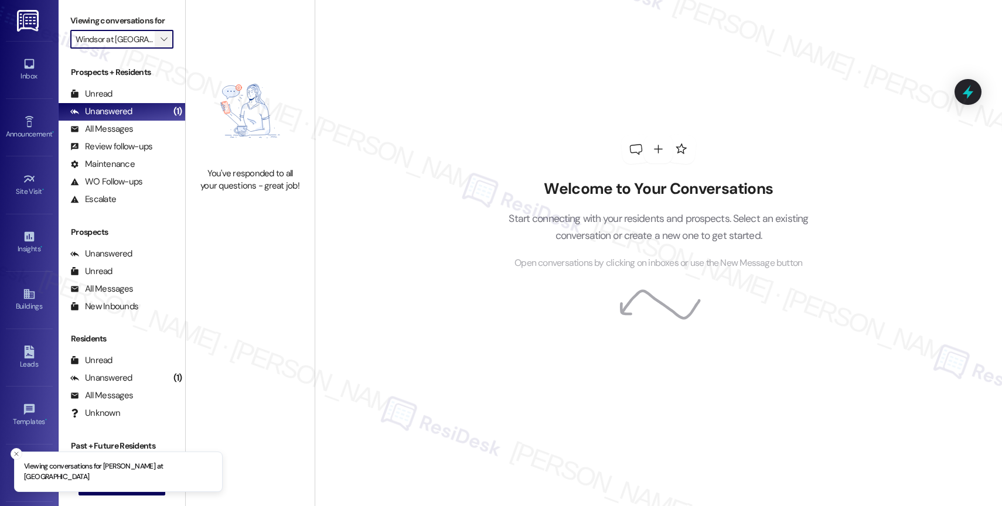
click at [158, 44] on span "" at bounding box center [163, 39] width 11 height 19
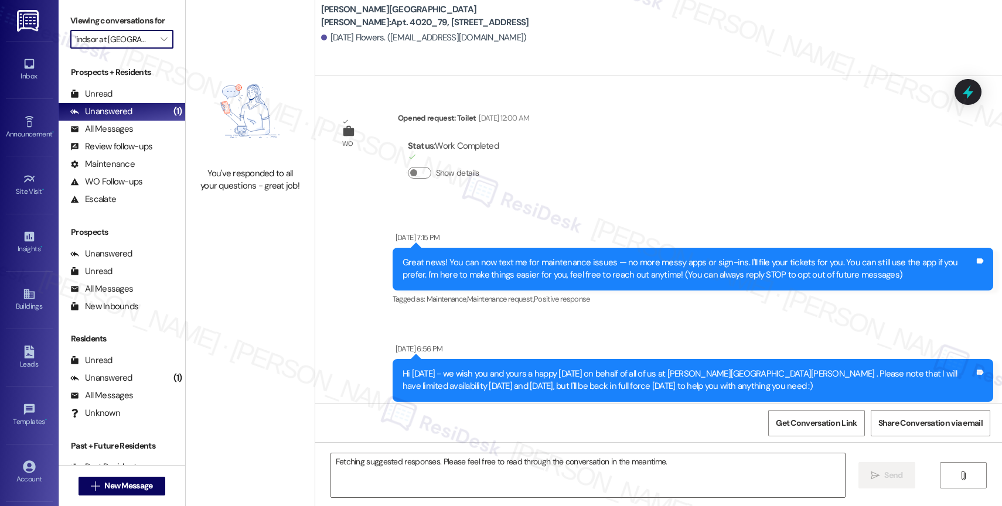
scroll to position [58574, 0]
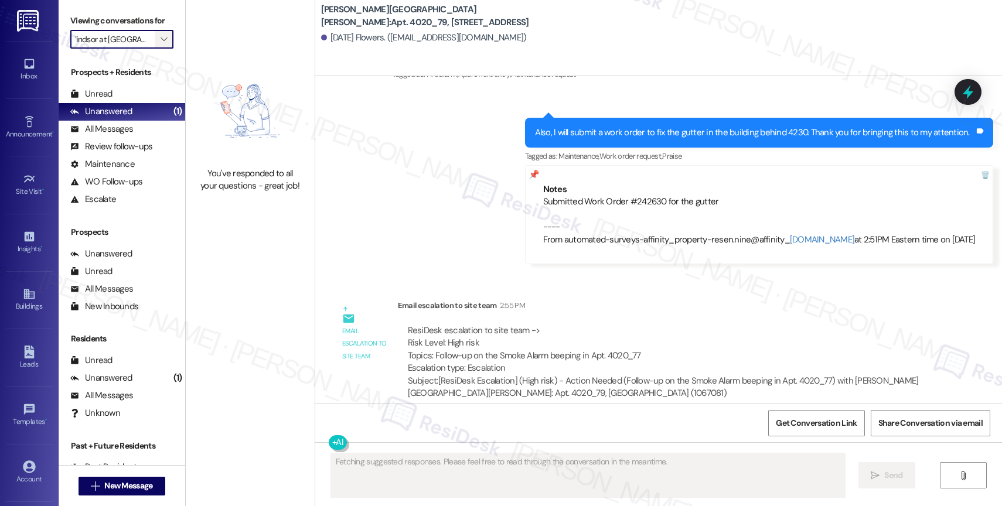
click at [160, 44] on icon "" at bounding box center [163, 39] width 6 height 9
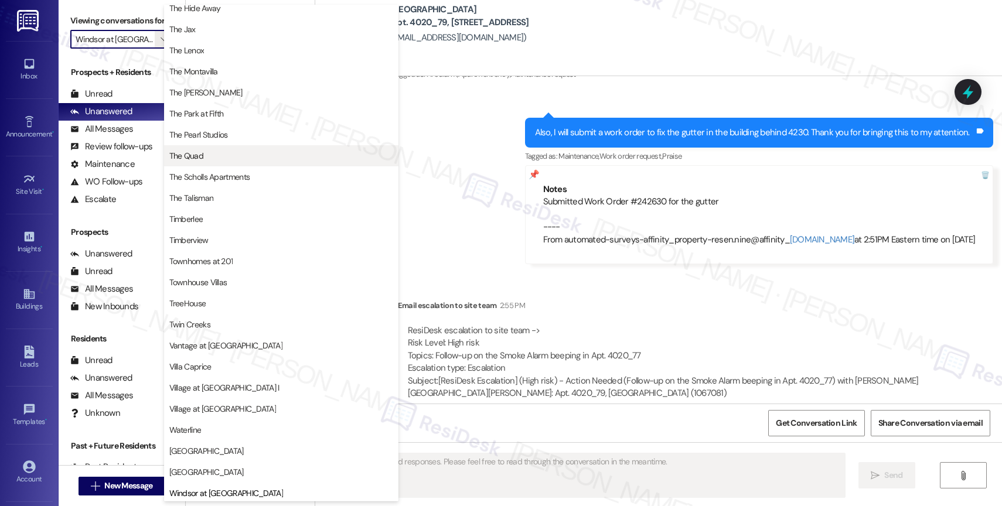
scroll to position [2100, 0]
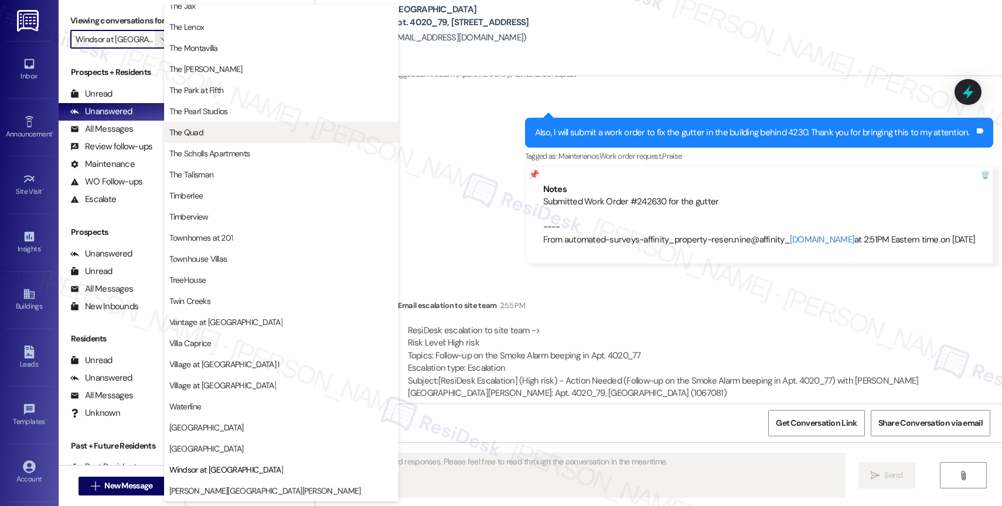
click at [218, 135] on span "The Quad" at bounding box center [281, 133] width 224 height 12
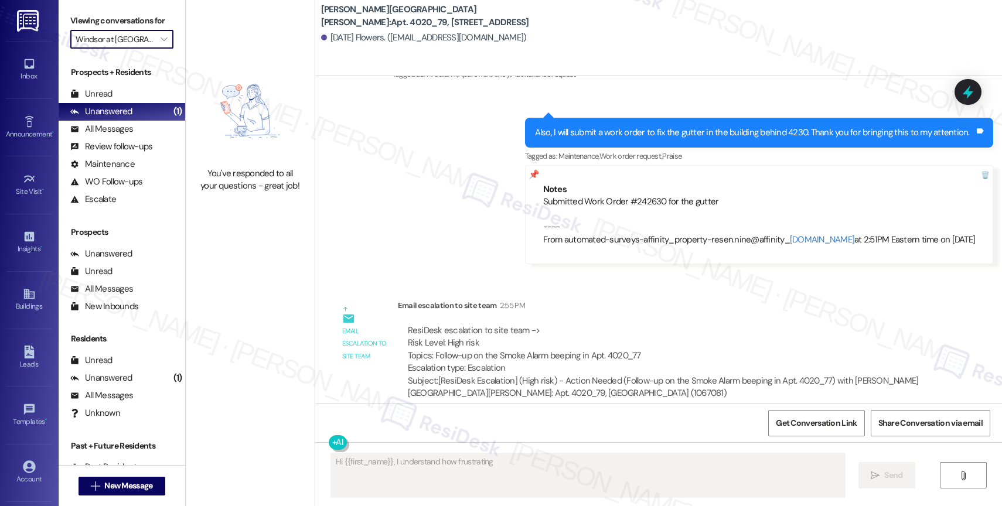
type textarea "Hi {{first_name}}, I understand how frustrating"
type input "The Quad"
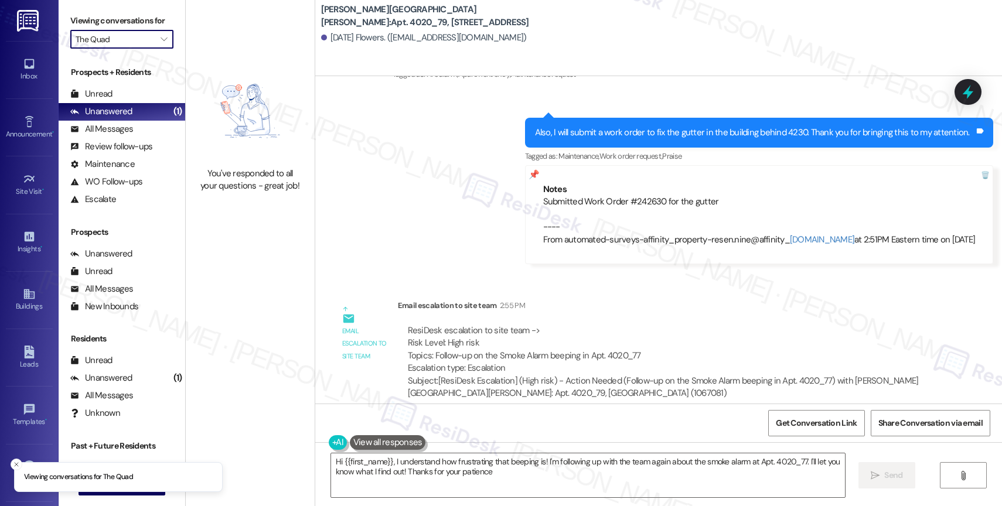
type textarea "Hi {{first_name}}, I understand how frustrating that beeping is! I'm following …"
